Goal: Find specific page/section: Find specific page/section

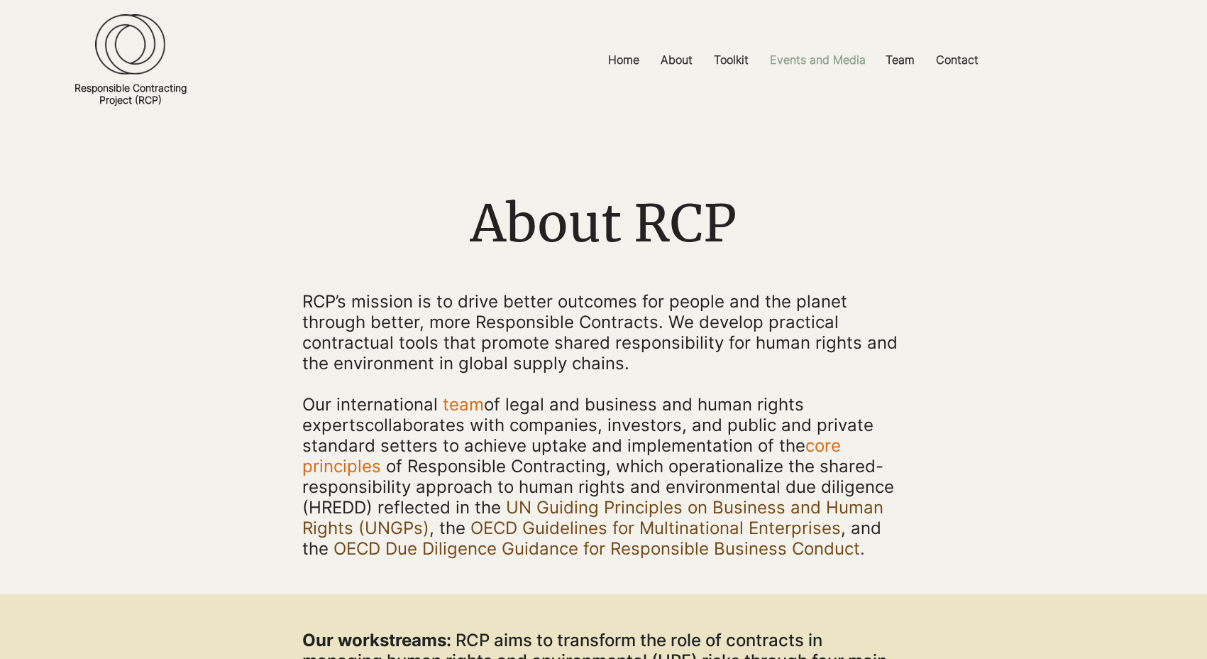
click at [849, 54] on p "Events and Media" at bounding box center [818, 60] width 110 height 32
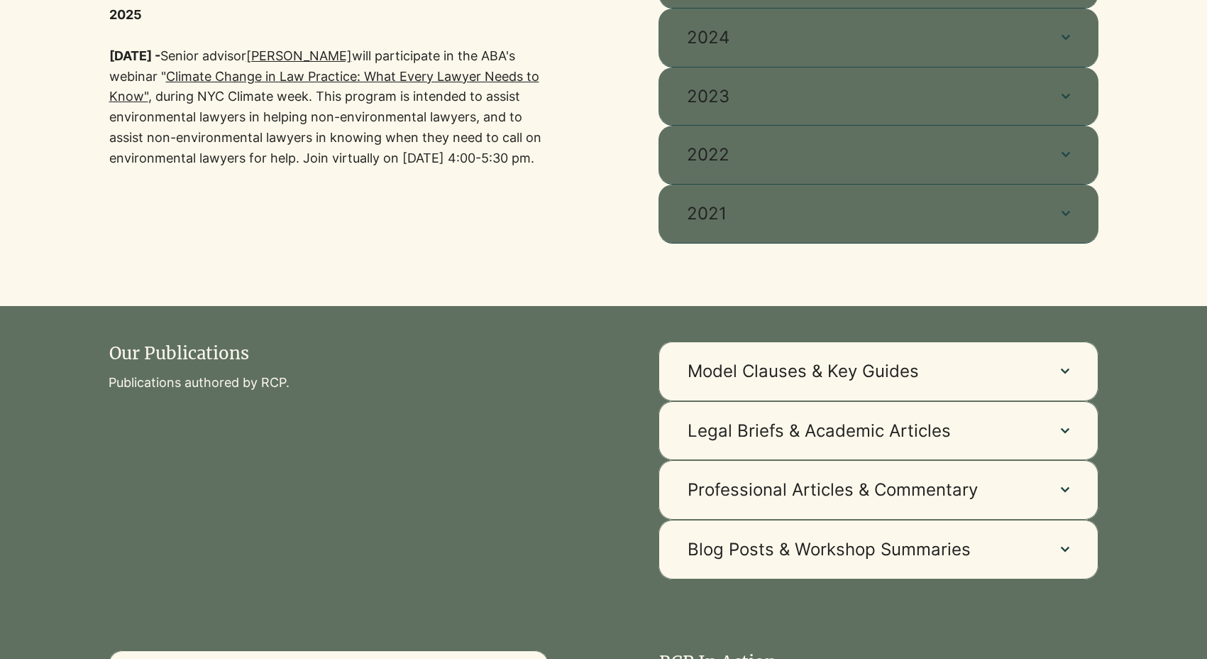
scroll to position [997, 0]
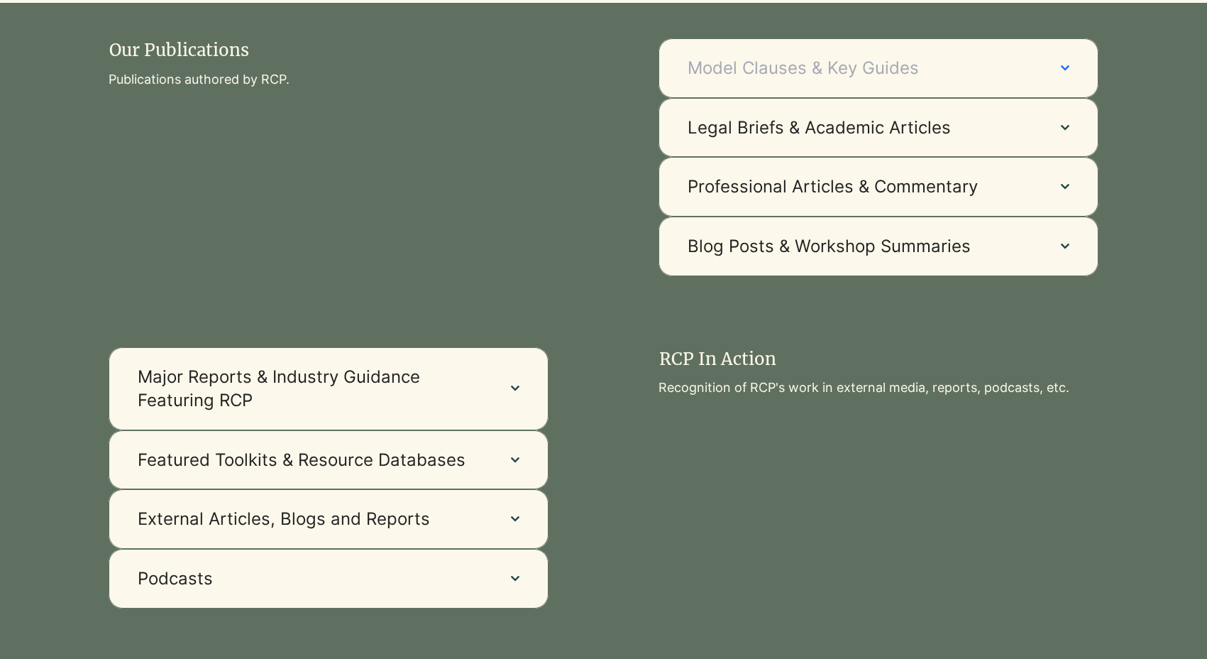
click at [1009, 67] on span "Model Clauses & Key Guides" at bounding box center [860, 68] width 345 height 24
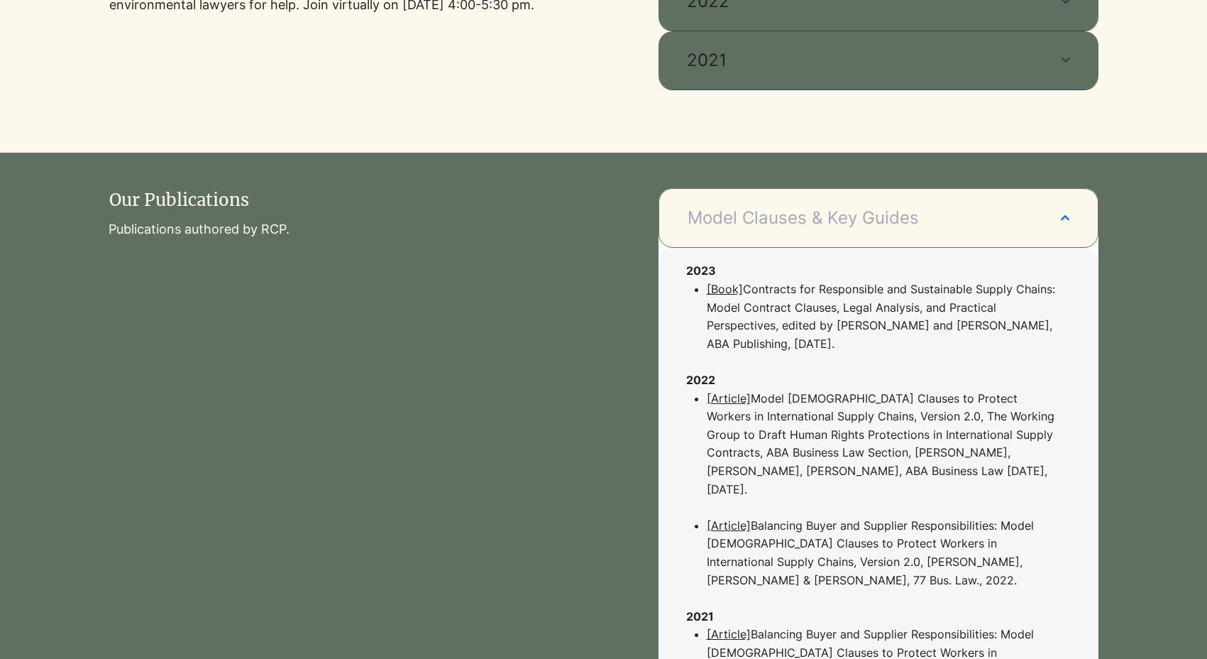
scroll to position [848, 0]
click at [1041, 214] on button "Model Clauses & Key Guides" at bounding box center [879, 217] width 440 height 60
